Goal: Navigation & Orientation: Go to known website

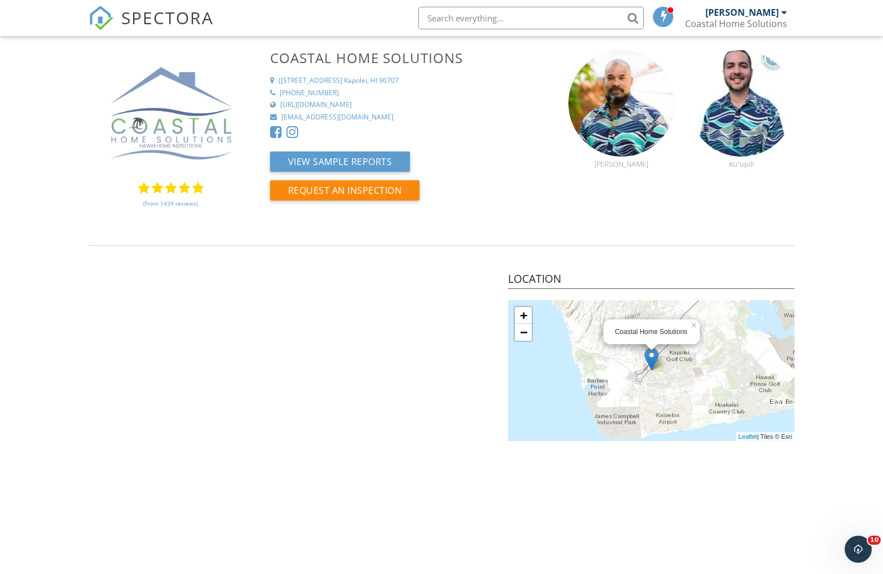
click at [165, 107] on img at bounding box center [171, 113] width 165 height 126
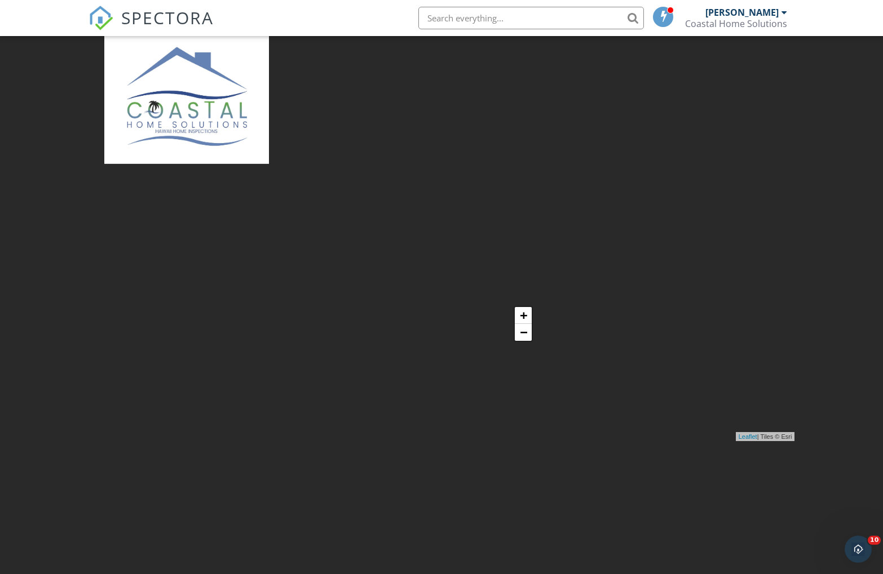
click at [165, 107] on img at bounding box center [186, 96] width 165 height 135
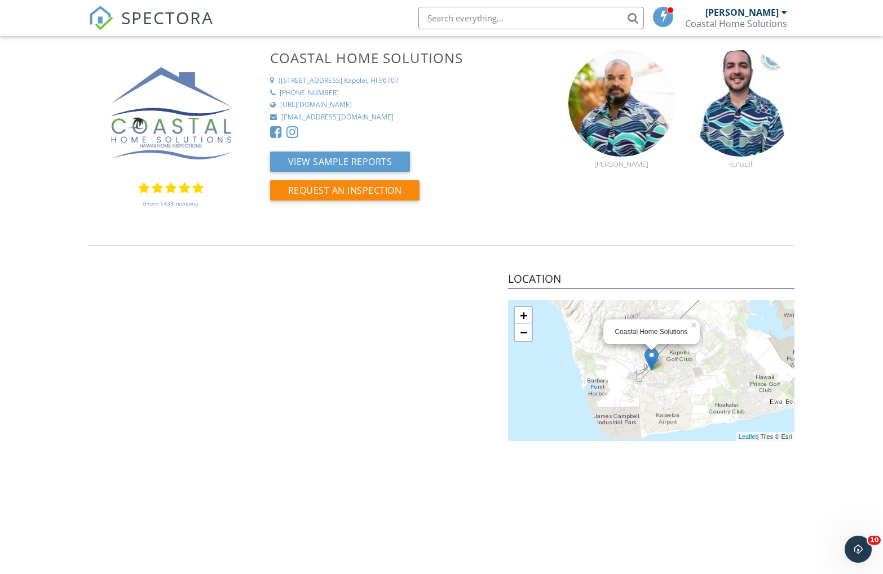
click at [108, 24] on img at bounding box center [101, 18] width 25 height 25
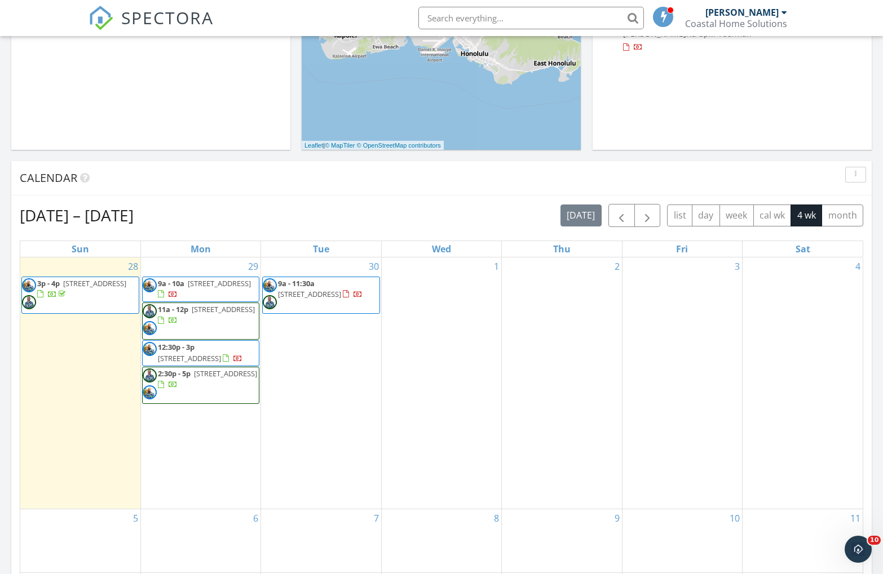
scroll to position [269, 0]
